Goal: Information Seeking & Learning: Find specific fact

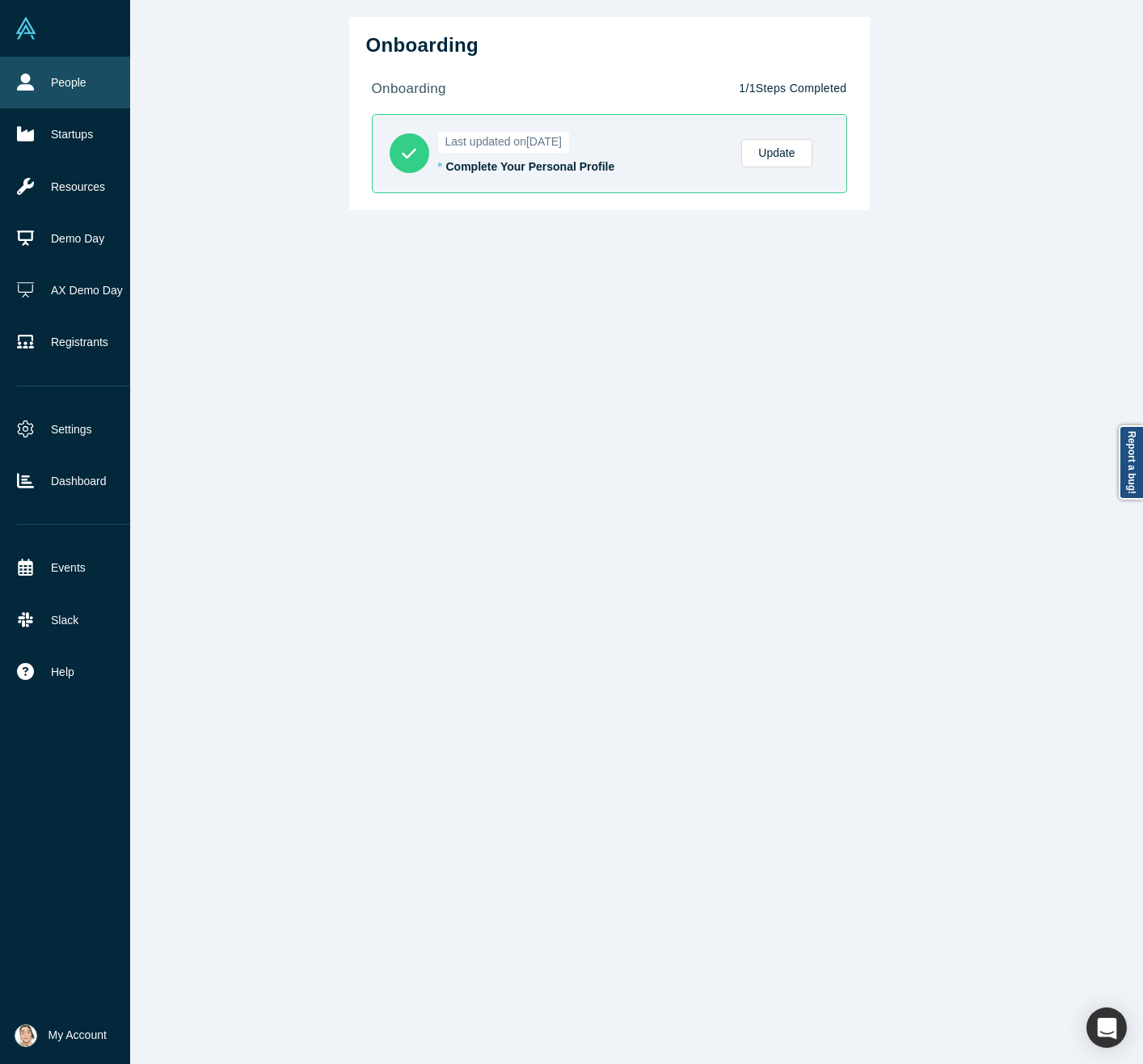
drag, startPoint x: 41, startPoint y: 76, endPoint x: 58, endPoint y: 75, distance: 17.0
click at [41, 76] on link "People" at bounding box center [77, 82] width 155 height 51
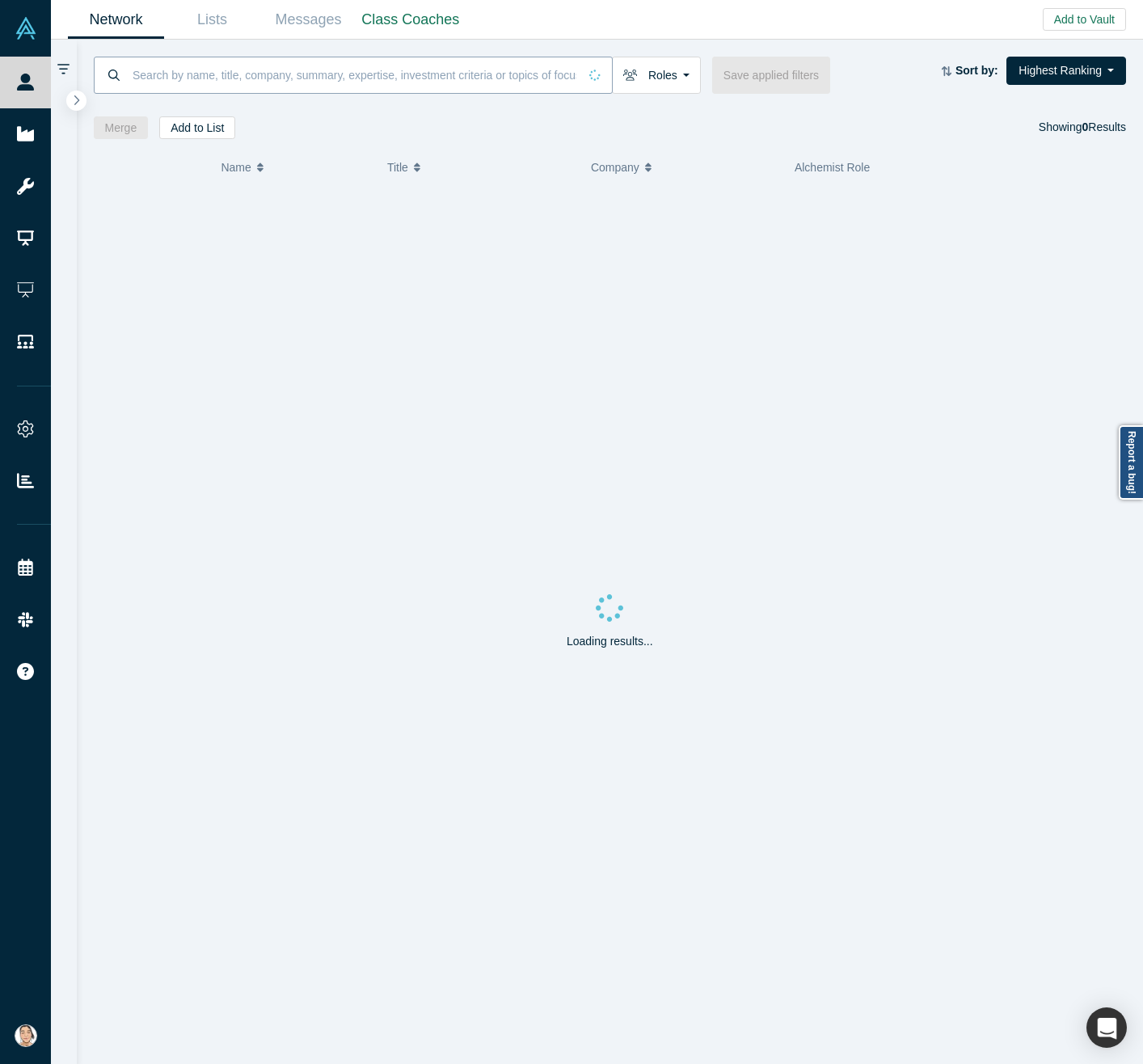
click at [387, 86] on input at bounding box center [355, 74] width 447 height 38
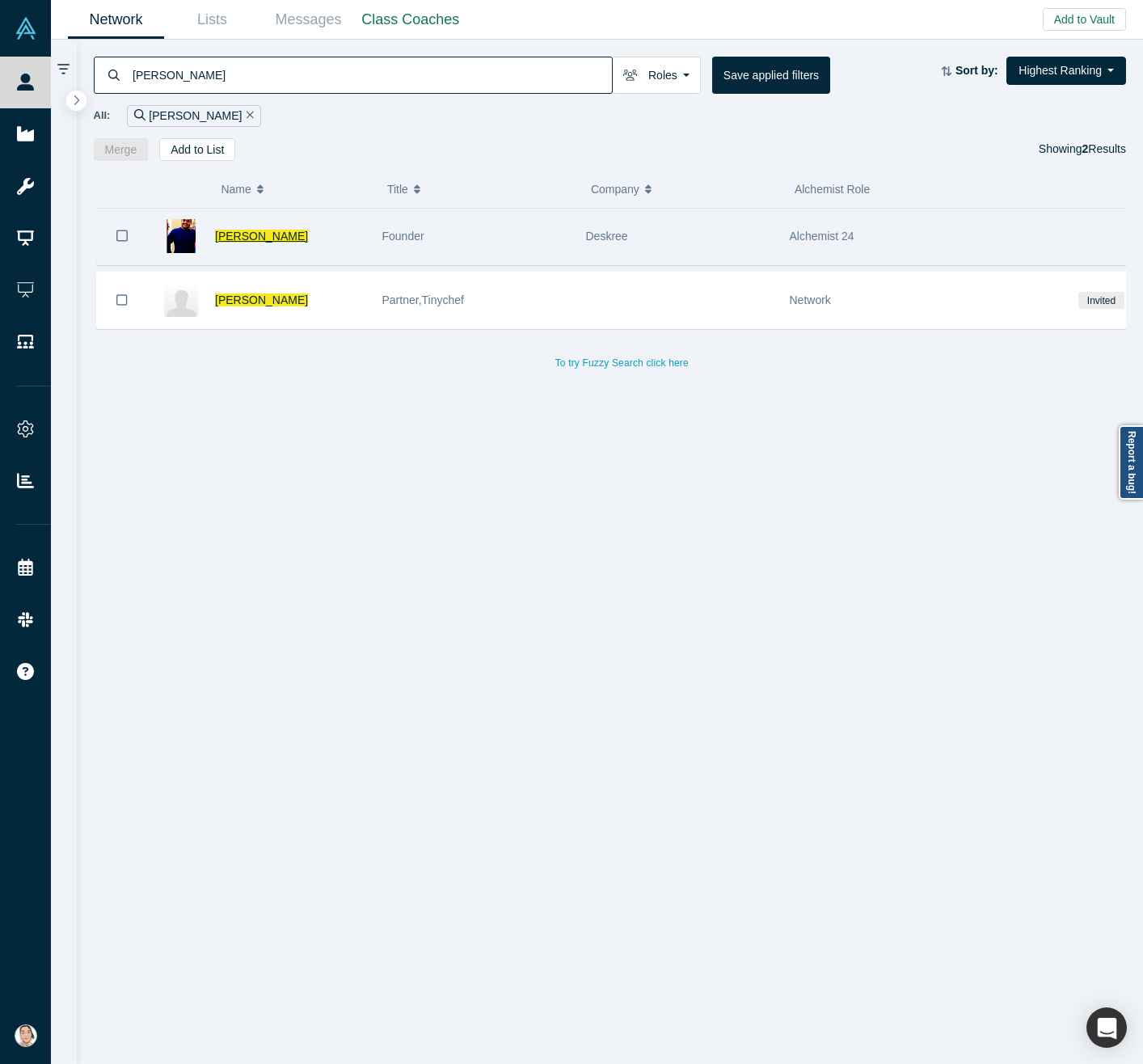
type input "[PERSON_NAME]"
click at [244, 237] on span "[PERSON_NAME]" at bounding box center [261, 235] width 93 height 13
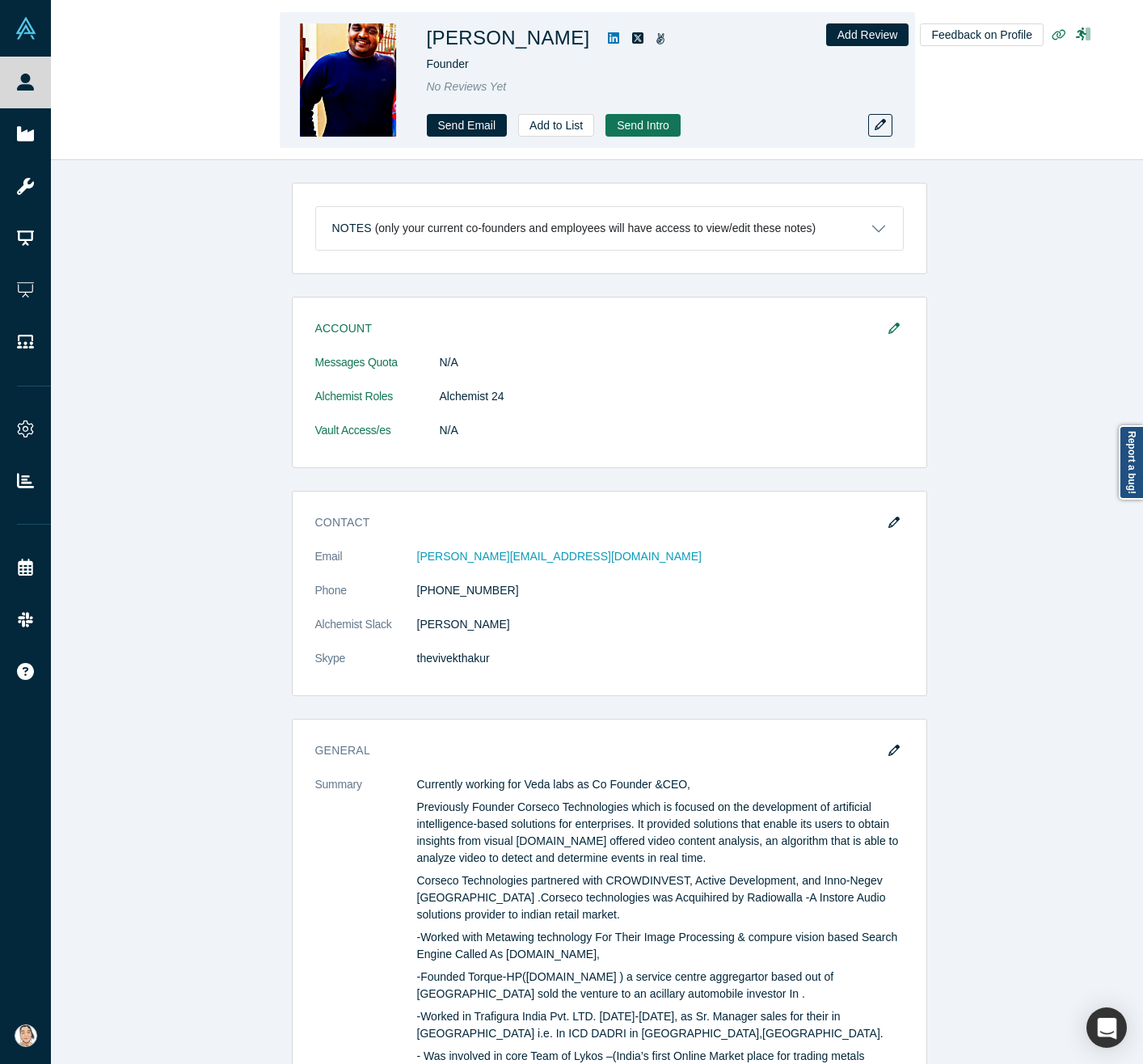
click at [608, 39] on icon at bounding box center [614, 38] width 12 height 12
